Goal: Task Accomplishment & Management: Complete application form

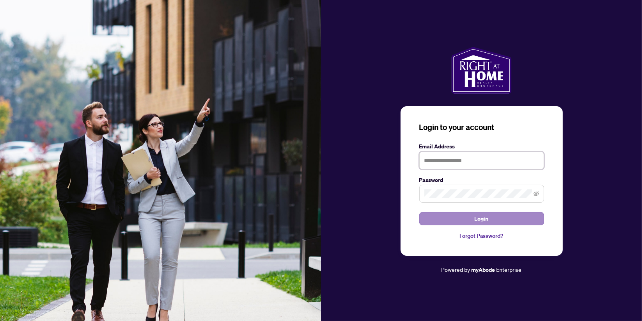
type input "**********"
click at [456, 218] on button "Login" at bounding box center [481, 218] width 125 height 13
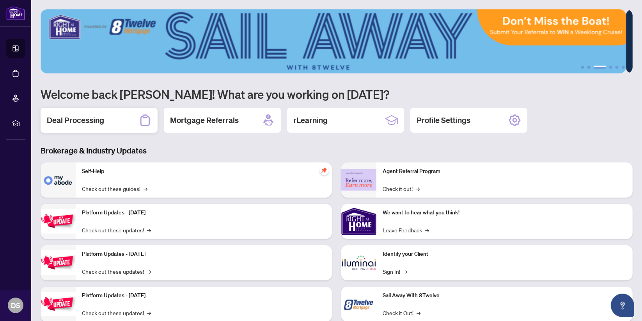
click at [90, 120] on h2 "Deal Processing" at bounding box center [75, 120] width 57 height 11
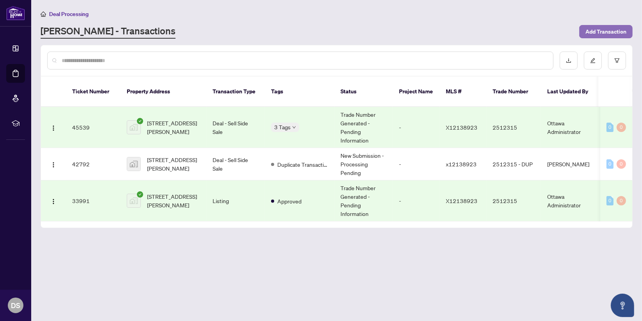
click at [599, 33] on span "Add Transaction" at bounding box center [605, 31] width 41 height 12
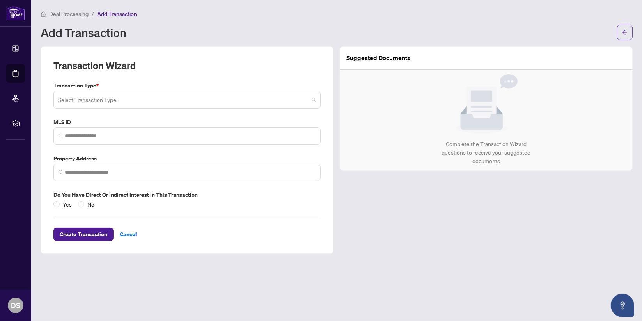
click at [111, 99] on input "search" at bounding box center [183, 100] width 251 height 17
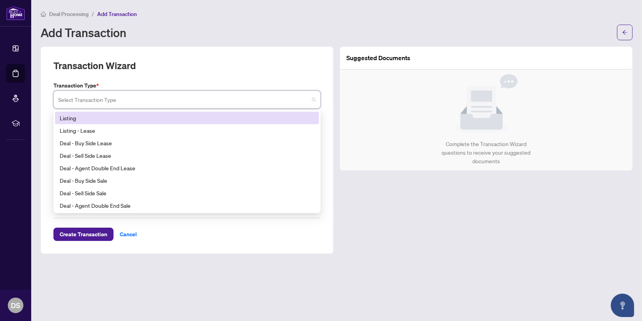
click at [78, 115] on div "Listing" at bounding box center [187, 117] width 255 height 9
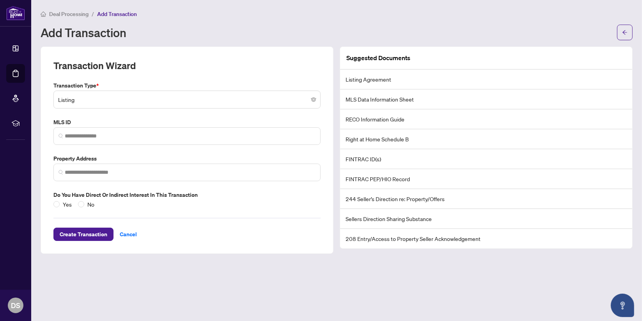
drag, startPoint x: 300, startPoint y: 273, endPoint x: 295, endPoint y: 270, distance: 6.2
click at [295, 270] on main "Deal Processing / Add Transaction Add Transaction Transaction Wizard Transactio…" at bounding box center [336, 160] width 611 height 321
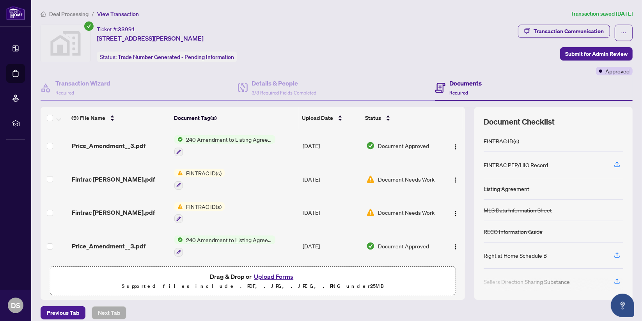
click at [324, 74] on div "Ticket #: 33991 1 Eileen Cres, Stittsville, Ontario K2S 1M3, Canada Status: Tra…" at bounding box center [277, 50] width 477 height 51
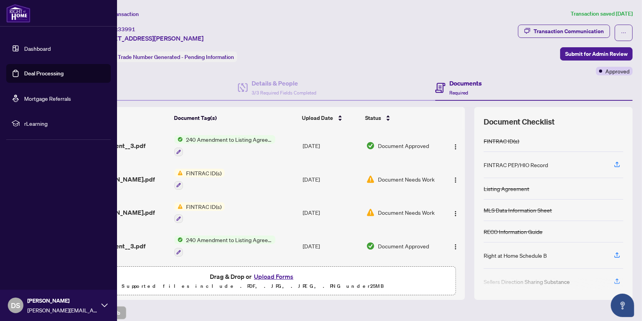
click at [32, 74] on link "Deal Processing" at bounding box center [43, 73] width 39 height 7
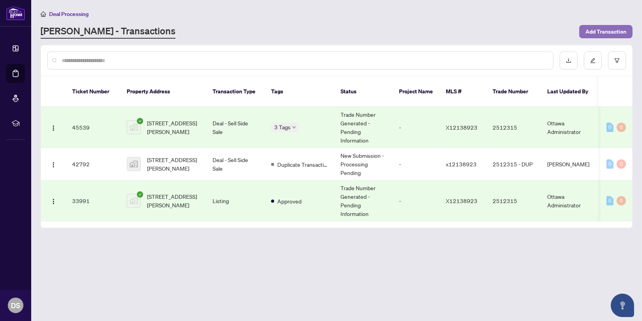
click at [600, 34] on span "Add Transaction" at bounding box center [605, 31] width 41 height 12
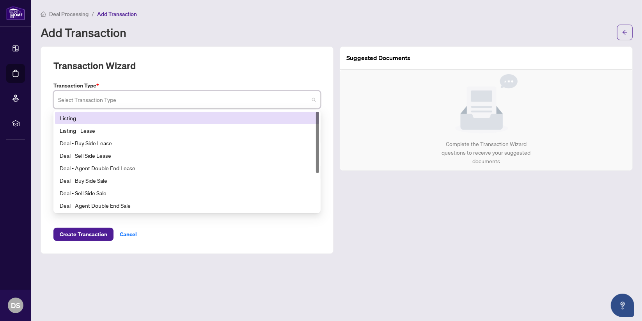
click at [93, 99] on input "search" at bounding box center [183, 100] width 251 height 17
click at [76, 117] on div "Listing" at bounding box center [187, 117] width 255 height 9
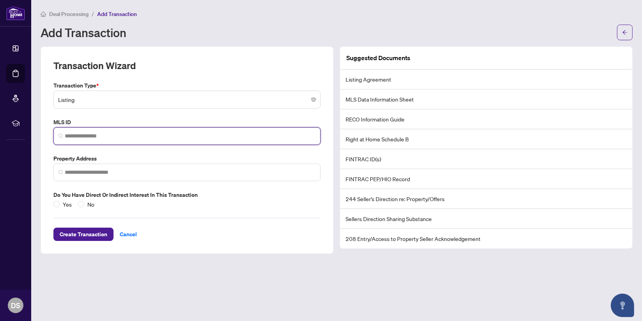
click at [74, 134] on input "search" at bounding box center [190, 136] width 251 height 8
paste input "*********"
type input "*********"
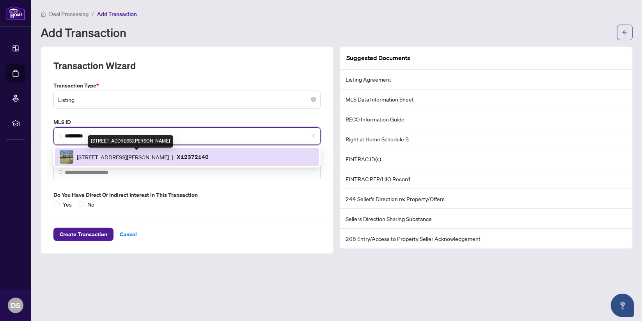
click at [135, 154] on span "[STREET_ADDRESS][PERSON_NAME]" at bounding box center [123, 156] width 92 height 9
type input "**********"
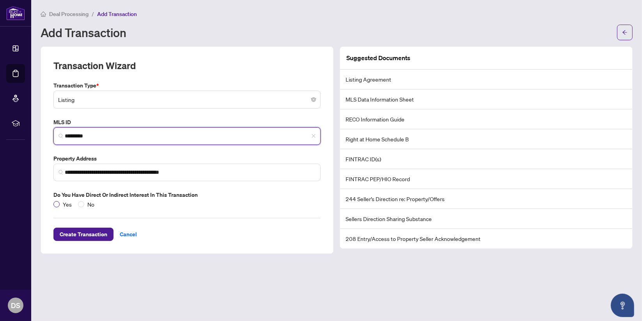
type input "*********"
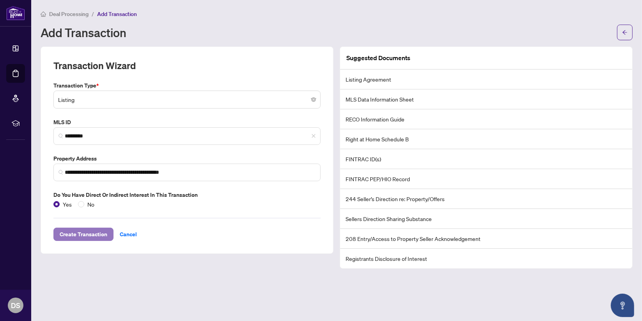
click at [92, 232] on span "Create Transaction" at bounding box center [84, 234] width 48 height 12
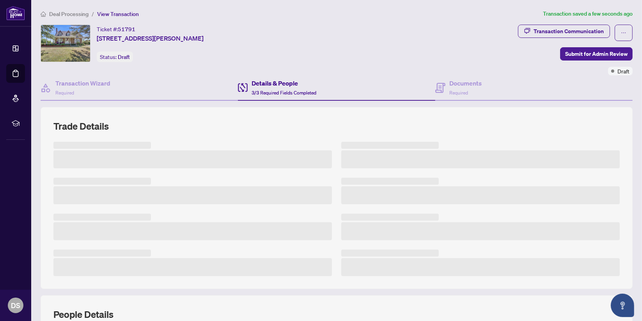
drag, startPoint x: 247, startPoint y: 250, endPoint x: 115, endPoint y: 201, distance: 140.4
click at [115, 201] on div at bounding box center [336, 209] width 566 height 134
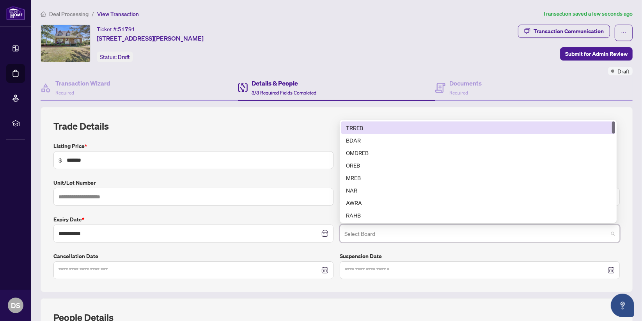
click at [394, 238] on input "search" at bounding box center [476, 234] width 264 height 17
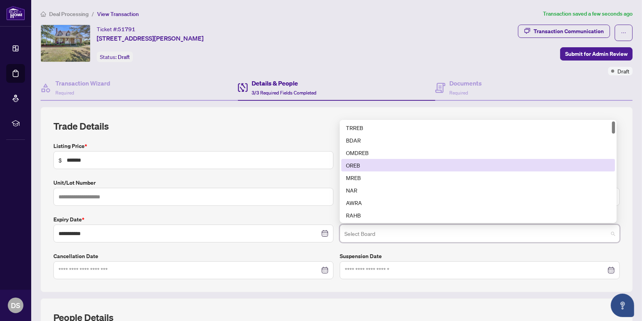
click at [352, 163] on div "OREB" at bounding box center [478, 165] width 264 height 9
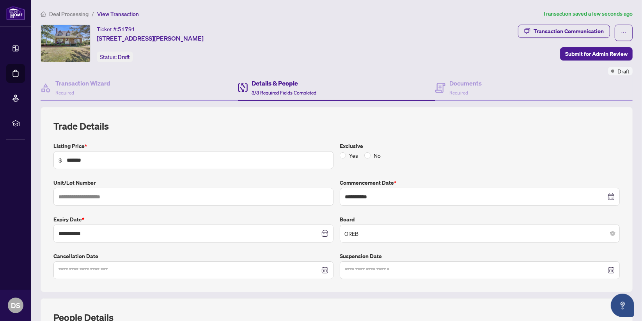
click at [352, 163] on div "Exclusive Yes No" at bounding box center [480, 155] width 286 height 27
click at [449, 90] on span "Required" at bounding box center [458, 93] width 19 height 6
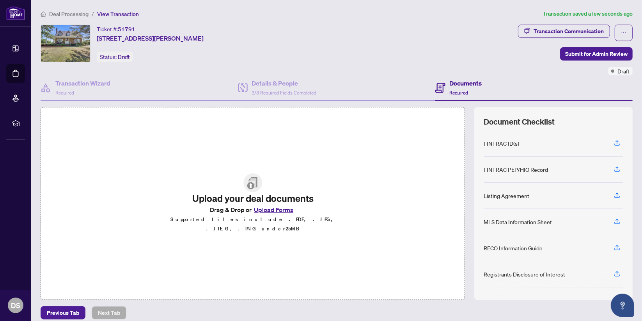
click at [247, 192] on img at bounding box center [252, 182] width 19 height 19
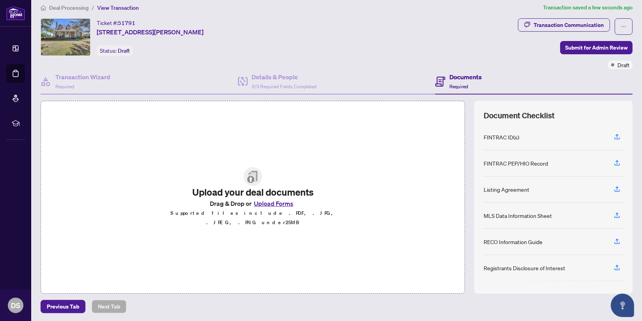
click at [246, 184] on img at bounding box center [252, 176] width 19 height 19
click at [454, 80] on h4 "Documents" at bounding box center [465, 76] width 32 height 9
click at [272, 175] on div "Upload your deal documents Drag & Drop or Upload Forms Supported files include …" at bounding box center [253, 197] width 181 height 60
click at [282, 206] on button "Upload Forms" at bounding box center [274, 203] width 44 height 10
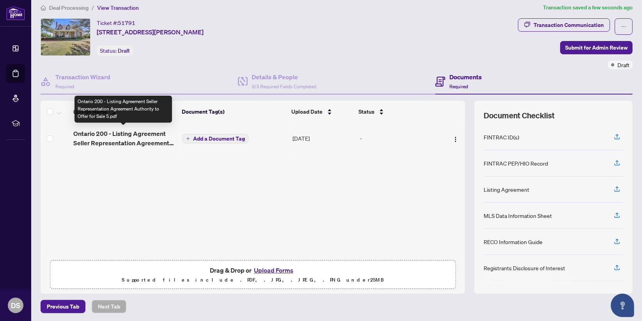
click at [135, 136] on span "Ontario 200 - Listing Agreement Seller Representation Agreement Authority to Of…" at bounding box center [124, 138] width 103 height 19
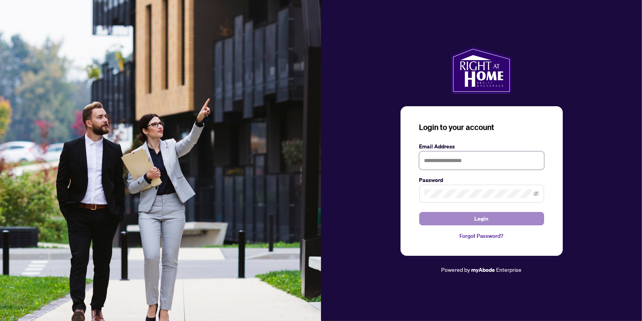
type input "**********"
click at [496, 216] on button "Login" at bounding box center [481, 218] width 125 height 13
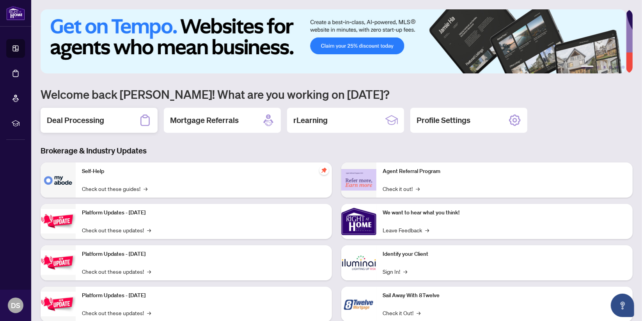
click at [90, 117] on h2 "Deal Processing" at bounding box center [75, 120] width 57 height 11
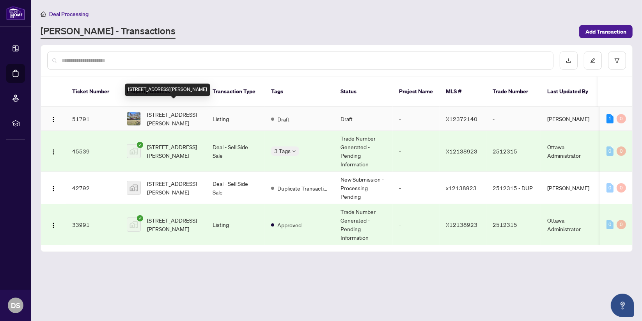
click at [167, 110] on span "[STREET_ADDRESS][PERSON_NAME]" at bounding box center [173, 118] width 53 height 17
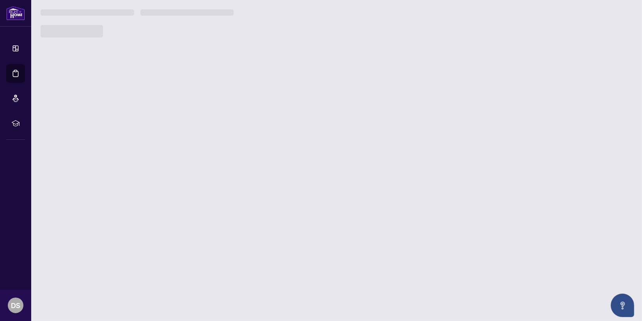
click at [167, 104] on main "Deal Processing RAHR - Transactions Add Transaction Ticket Number Property Addr…" at bounding box center [336, 160] width 611 height 321
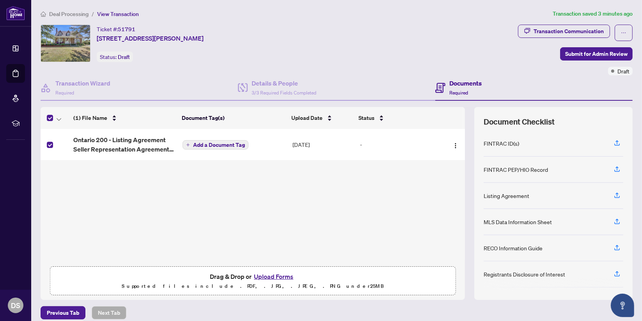
click at [112, 152] on td "Ontario 200 - Listing Agreement Seller Representation Agreement Authority to Of…" at bounding box center [124, 144] width 109 height 31
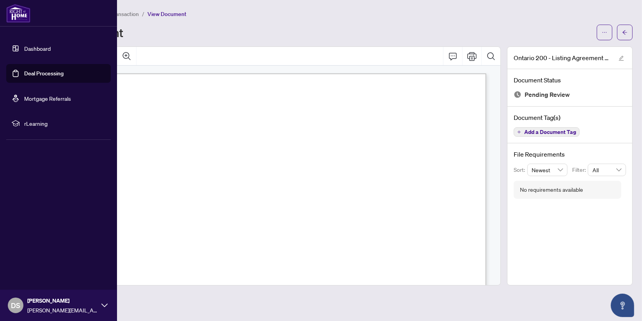
click at [24, 76] on link "Deal Processing" at bounding box center [43, 73] width 39 height 7
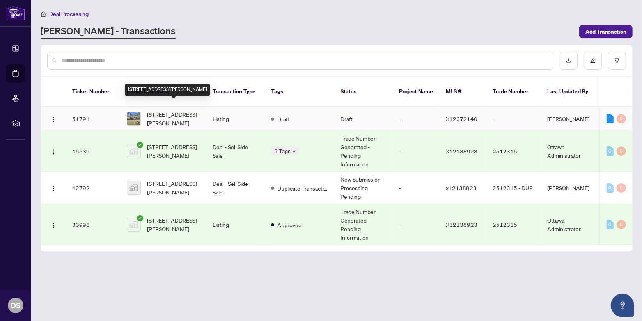
click at [153, 110] on span "[STREET_ADDRESS][PERSON_NAME]" at bounding box center [173, 118] width 53 height 17
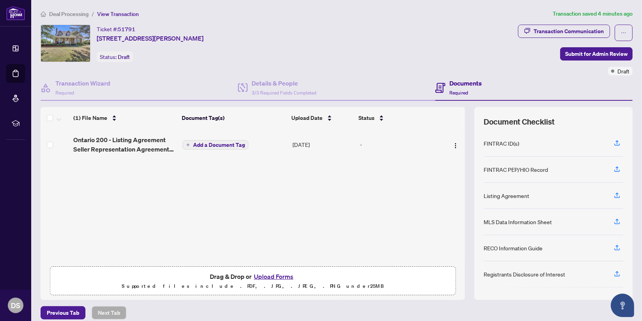
click at [271, 276] on button "Upload Forms" at bounding box center [274, 276] width 44 height 10
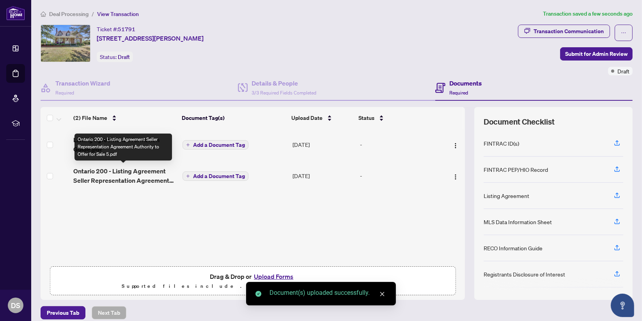
click at [151, 171] on span "Ontario 200 - Listing Agreement Seller Representation Agreement Authority to Of…" at bounding box center [124, 175] width 103 height 19
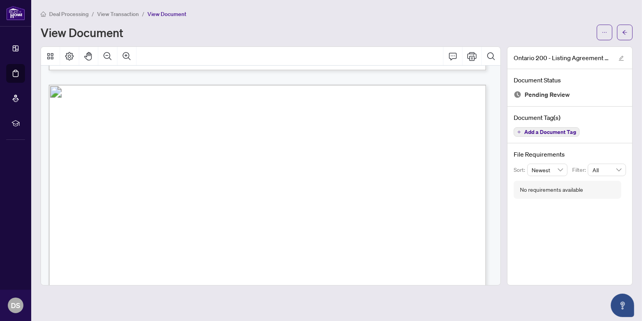
scroll to position [723, 0]
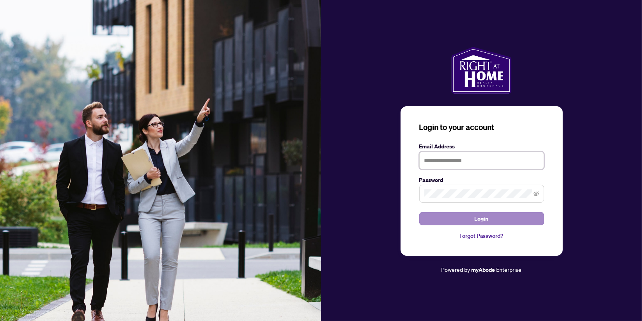
type input "**********"
click at [446, 220] on button "Login" at bounding box center [481, 218] width 125 height 13
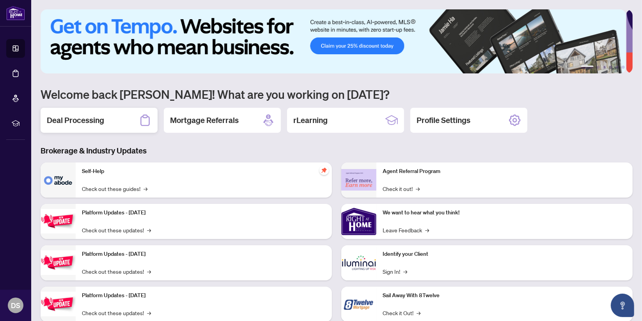
click at [71, 120] on h2 "Deal Processing" at bounding box center [75, 120] width 57 height 11
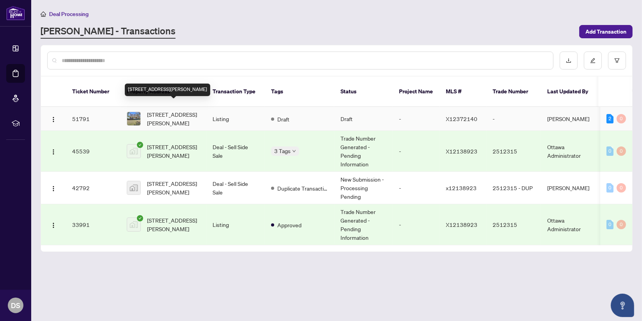
click at [179, 113] on span "[STREET_ADDRESS][PERSON_NAME]" at bounding box center [173, 118] width 53 height 17
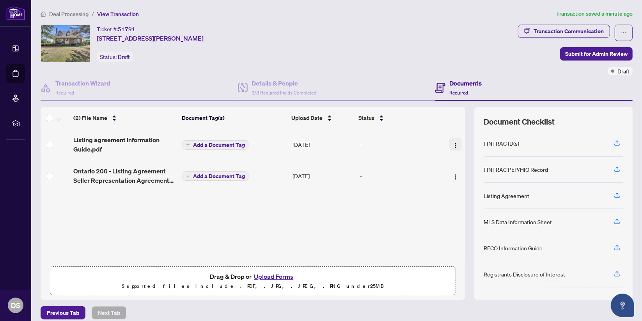
click at [452, 147] on img "button" at bounding box center [455, 145] width 6 height 6
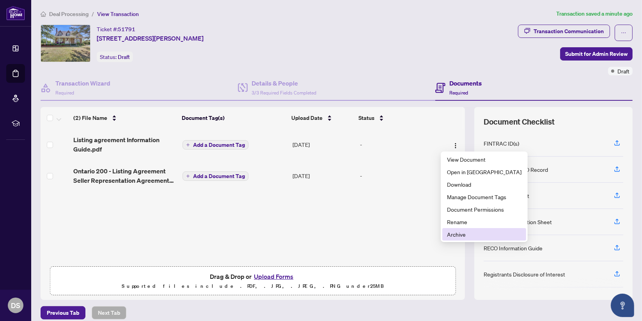
click at [460, 233] on span "Archive" at bounding box center [484, 234] width 74 height 9
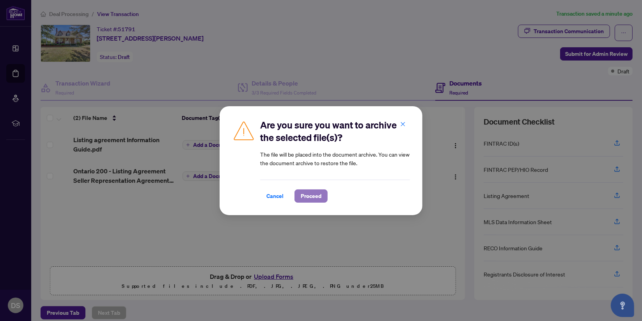
click at [307, 192] on span "Proceed" at bounding box center [311, 196] width 21 height 12
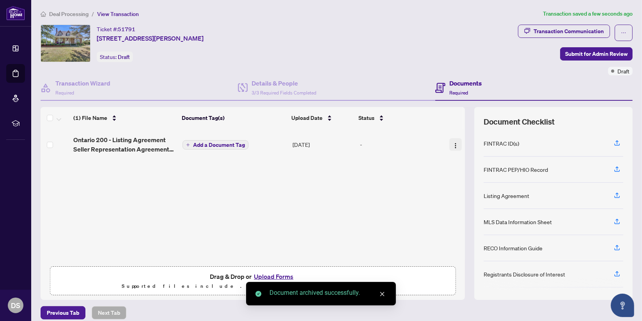
click at [452, 144] on img "button" at bounding box center [455, 145] width 6 height 6
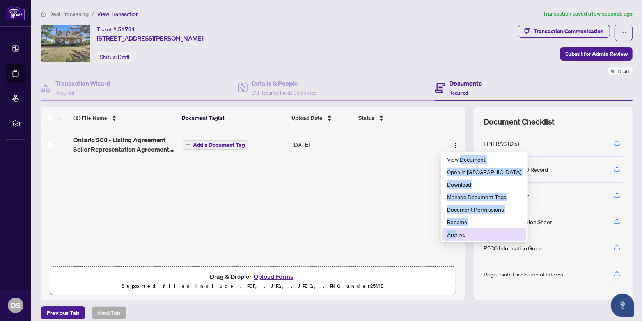
drag, startPoint x: 461, startPoint y: 152, endPoint x: 455, endPoint y: 233, distance: 81.3
click at [455, 233] on ul "View Document Open in [GEOGRAPHIC_DATA] Download Manage Document Tags Document …" at bounding box center [484, 196] width 87 height 90
click at [455, 233] on span "Archive" at bounding box center [484, 234] width 74 height 9
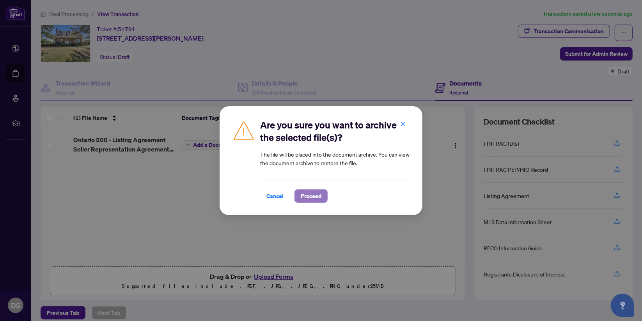
click at [319, 195] on span "Proceed" at bounding box center [311, 196] width 21 height 12
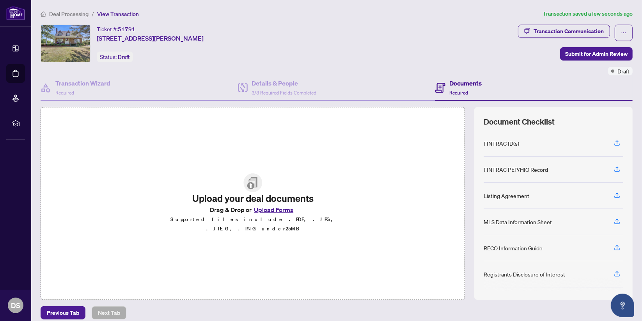
click at [273, 213] on button "Upload Forms" at bounding box center [274, 209] width 44 height 10
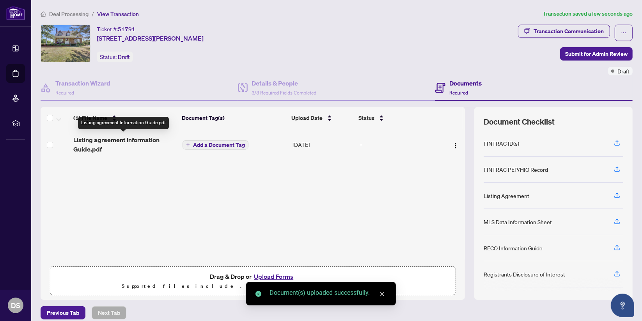
click at [125, 139] on span "Listing agreement Information Guide.pdf" at bounding box center [124, 144] width 103 height 19
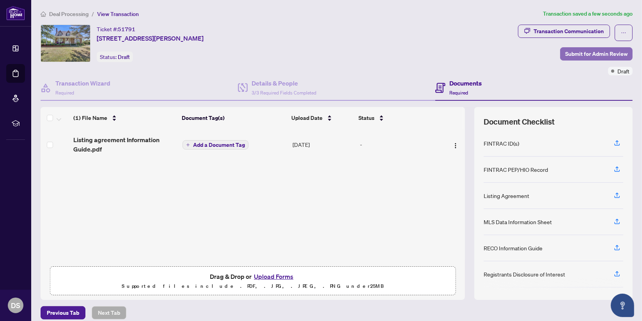
click at [590, 55] on span "Submit for Admin Review" at bounding box center [596, 54] width 62 height 12
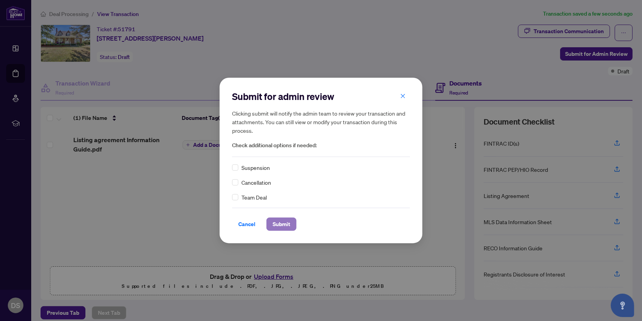
click at [282, 224] on span "Submit" at bounding box center [282, 224] width 18 height 12
